Goal: Obtain resource: Download file/media

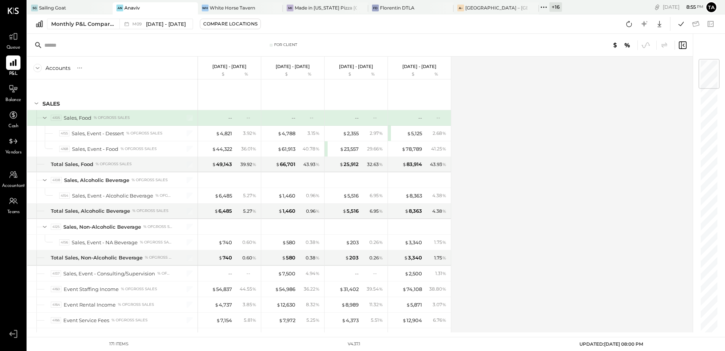
scroll to position [1466, 0]
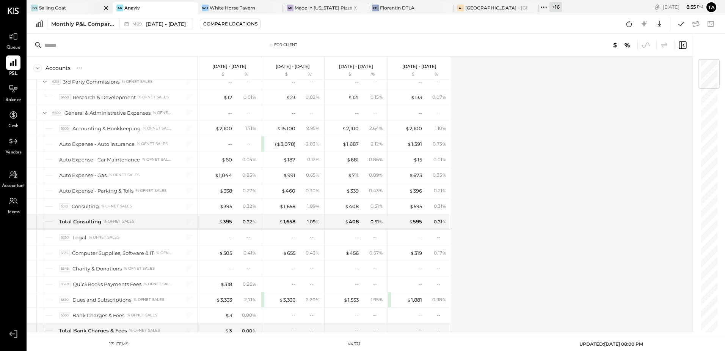
click at [83, 9] on div "SG Sailing Goat" at bounding box center [64, 8] width 74 height 7
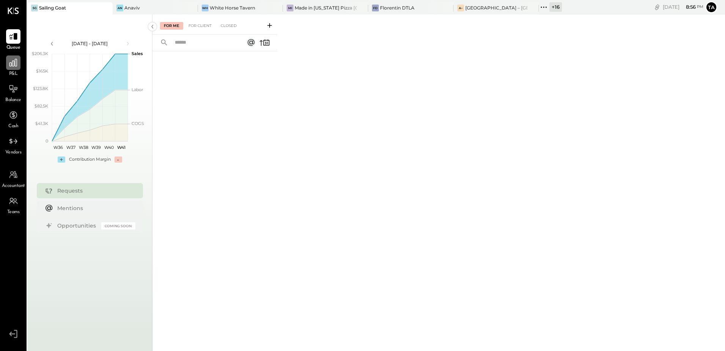
click at [13, 63] on icon at bounding box center [13, 63] width 10 height 10
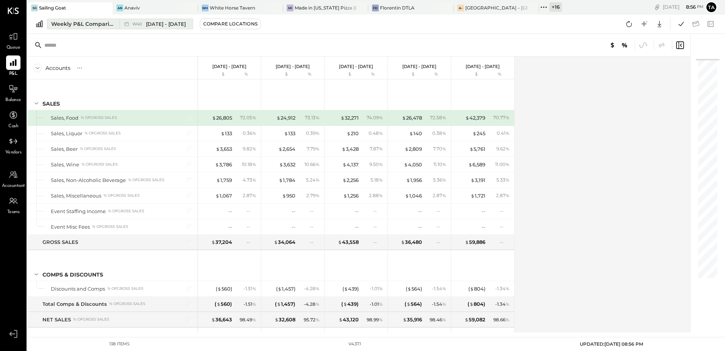
click at [157, 22] on span "[DATE] - [DATE]" at bounding box center [166, 23] width 40 height 7
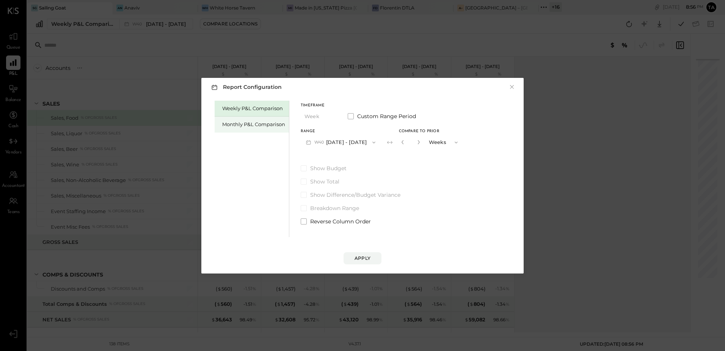
drag, startPoint x: 245, startPoint y: 124, endPoint x: 248, endPoint y: 129, distance: 5.5
click at [246, 127] on div "Monthly P&L Comparison" at bounding box center [253, 124] width 63 height 7
click at [321, 144] on span "M09" at bounding box center [321, 142] width 12 height 6
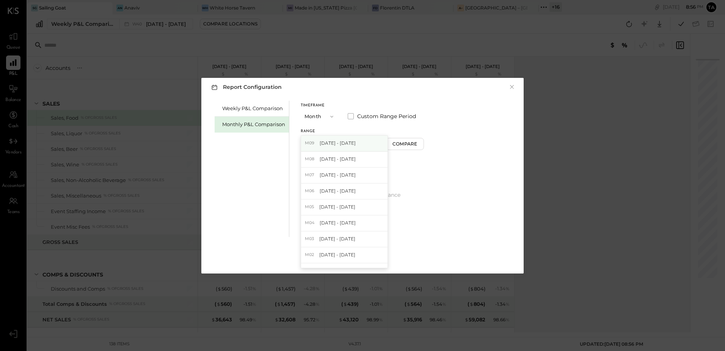
click at [332, 146] on div "M09 [DATE] - [DATE]" at bounding box center [344, 143] width 87 height 16
click at [396, 149] on button "Compare" at bounding box center [405, 144] width 38 height 12
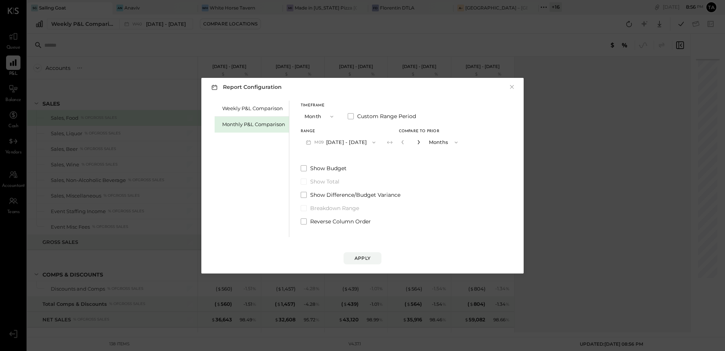
click at [417, 142] on icon "button" at bounding box center [419, 142] width 5 height 5
type input "*"
click at [370, 257] on div "Apply" at bounding box center [363, 258] width 16 height 6
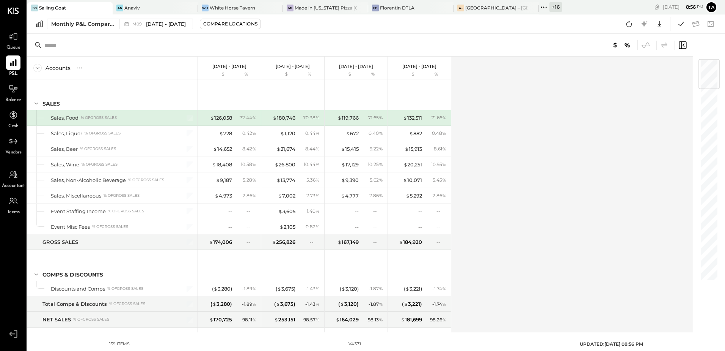
click at [77, 69] on icon at bounding box center [80, 68] width 8 height 8
click at [95, 69] on div "GL" at bounding box center [95, 67] width 8 height 6
click at [536, 210] on div "Accounts S % GL [DATE] - [DATE] $ % [DATE] - [DATE] $ % [DATE] - [DATE] $ % [DA…" at bounding box center [360, 194] width 667 height 275
click at [662, 27] on icon at bounding box center [660, 24] width 10 height 10
drag, startPoint x: 626, startPoint y: 70, endPoint x: 626, endPoint y: 76, distance: 6.1
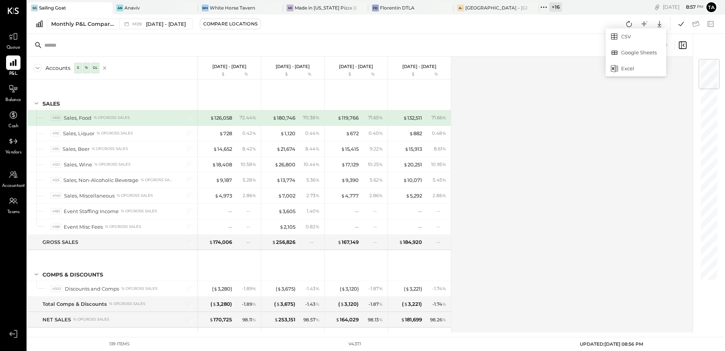
click at [626, 70] on div "Excel" at bounding box center [636, 68] width 61 height 16
